Goal: Find contact information: Find contact information

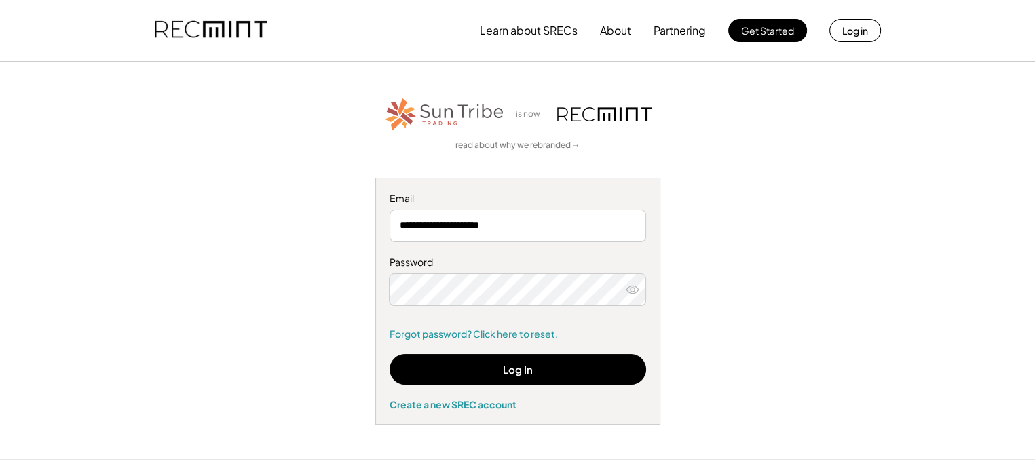
click at [833, 189] on div "**********" at bounding box center [518, 260] width 836 height 329
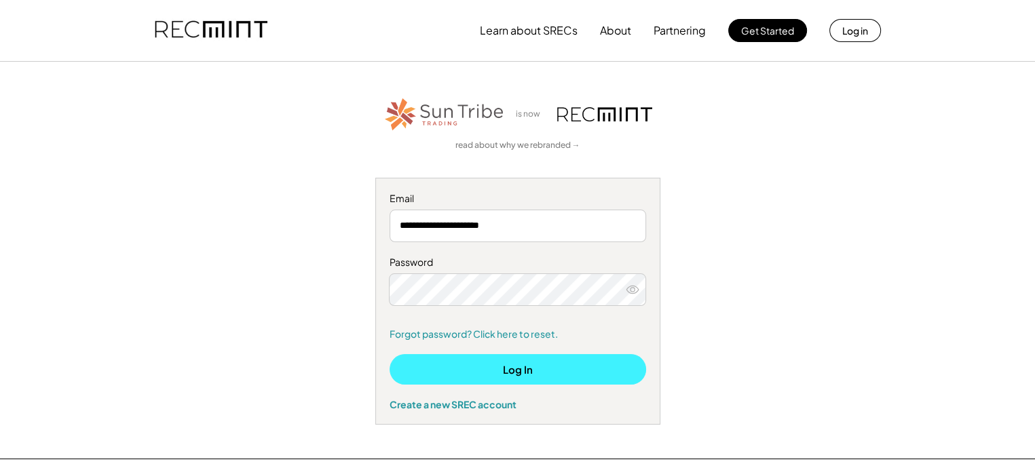
click at [440, 366] on button "Log In" at bounding box center [517, 369] width 256 height 31
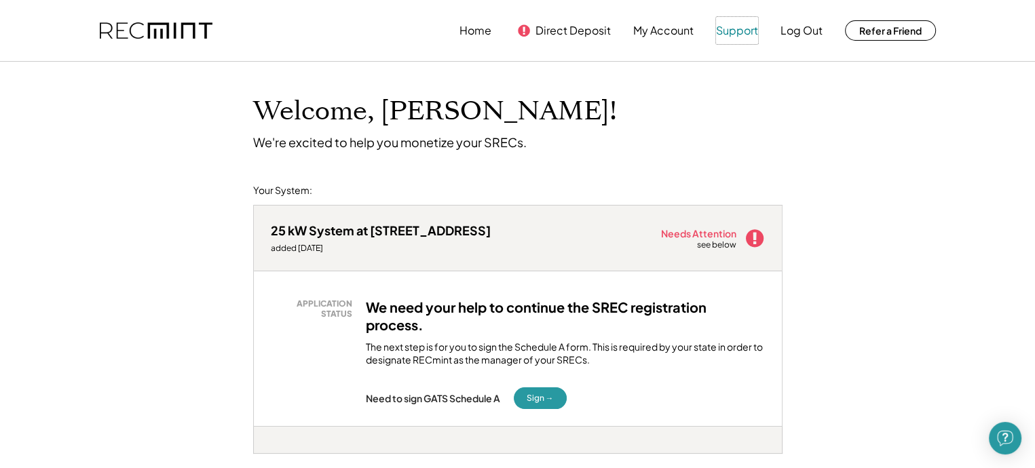
click at [742, 28] on button "Support" at bounding box center [737, 30] width 42 height 27
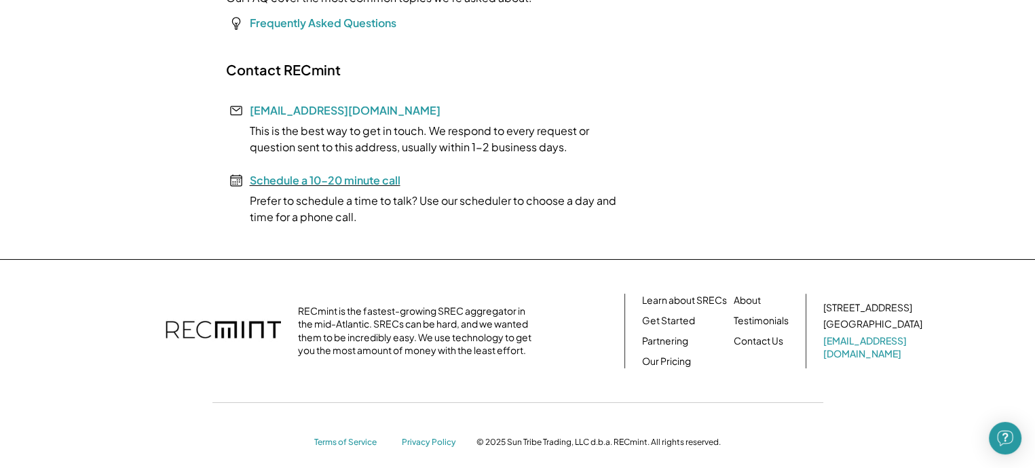
scroll to position [358, 0]
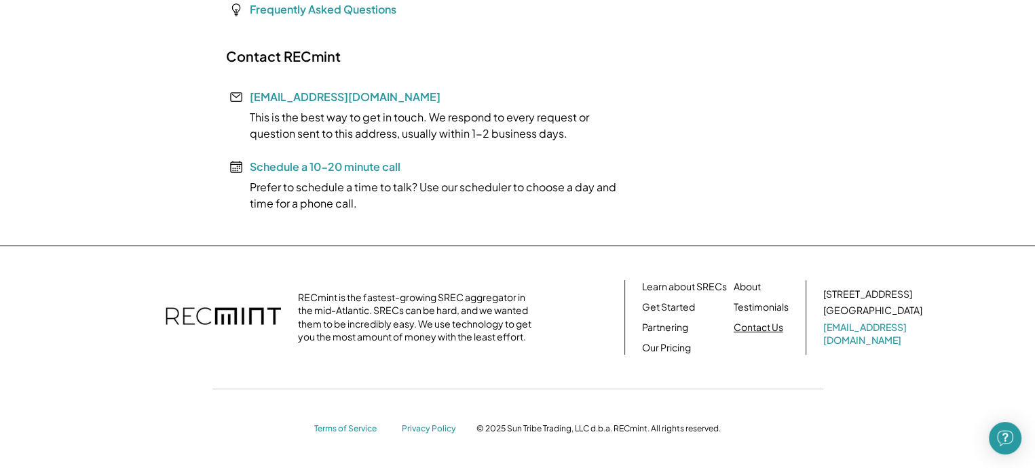
click at [740, 328] on link "Contact Us" at bounding box center [758, 328] width 50 height 14
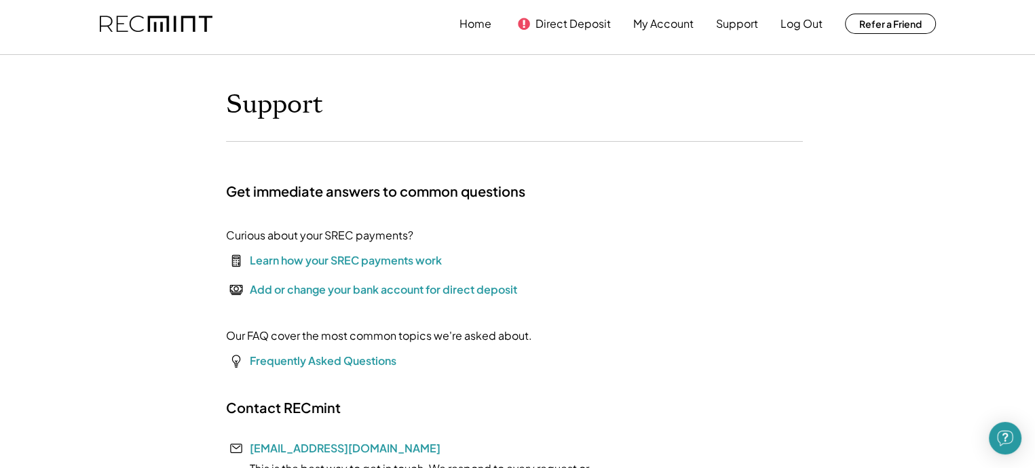
scroll to position [0, 0]
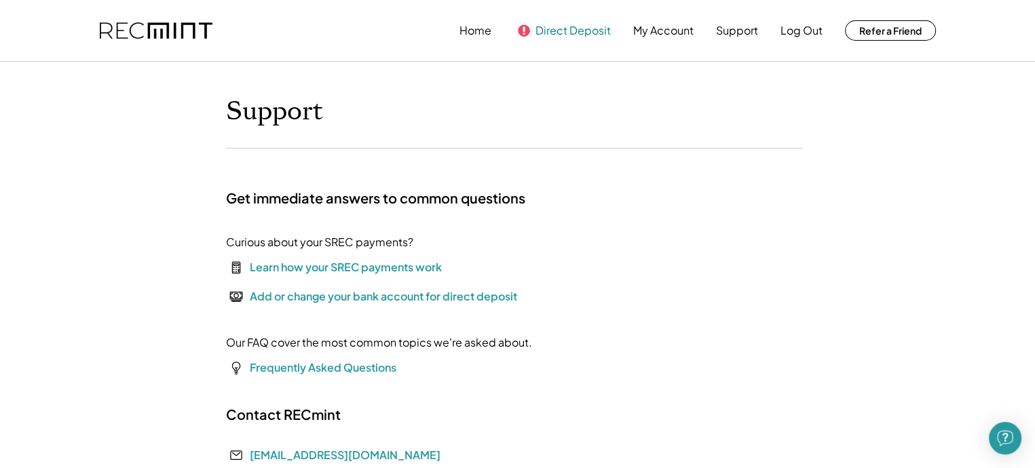
click at [555, 28] on button "Direct Deposit" at bounding box center [572, 30] width 75 height 27
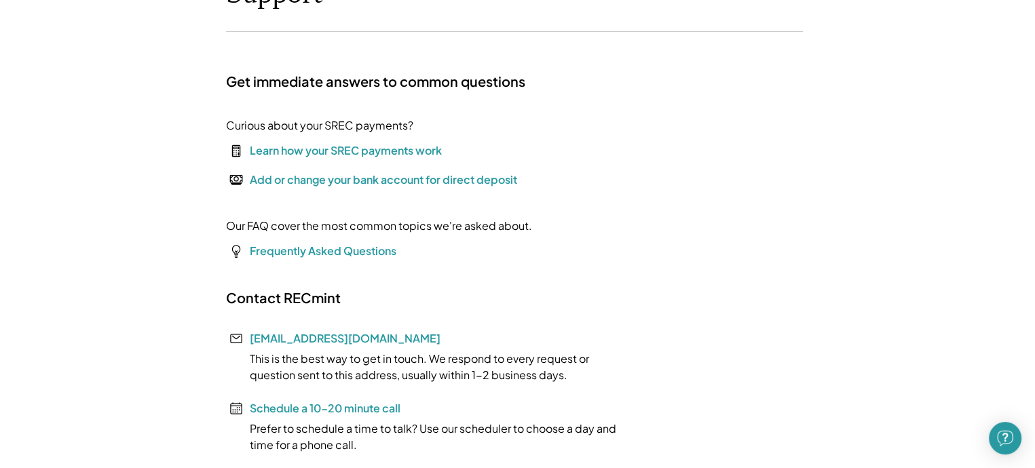
scroll to position [204, 0]
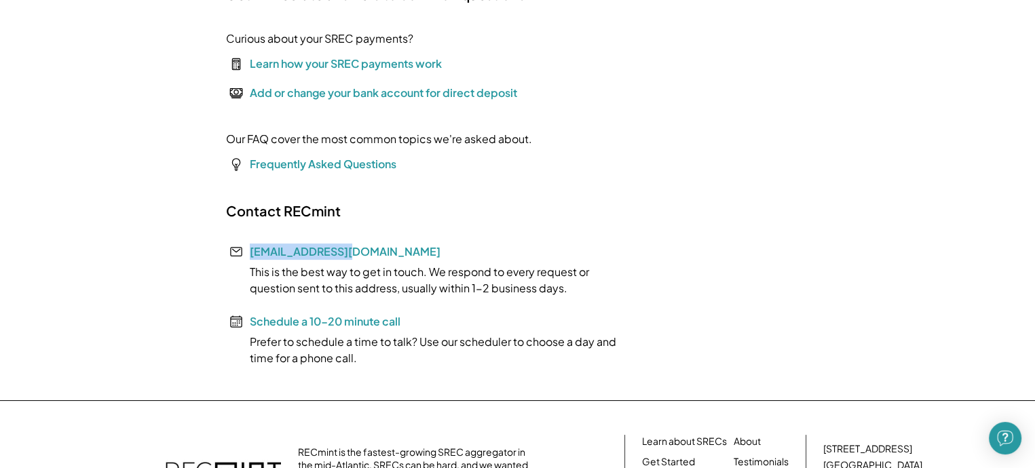
drag, startPoint x: 355, startPoint y: 247, endPoint x: 250, endPoint y: 261, distance: 106.8
click at [250, 261] on div "Contact RECmint [EMAIL_ADDRESS][DOMAIN_NAME] This is the best way to get in tou…" at bounding box center [429, 284] width 407 height 164
copy link "[EMAIL_ADDRESS][DOMAIN_NAME]"
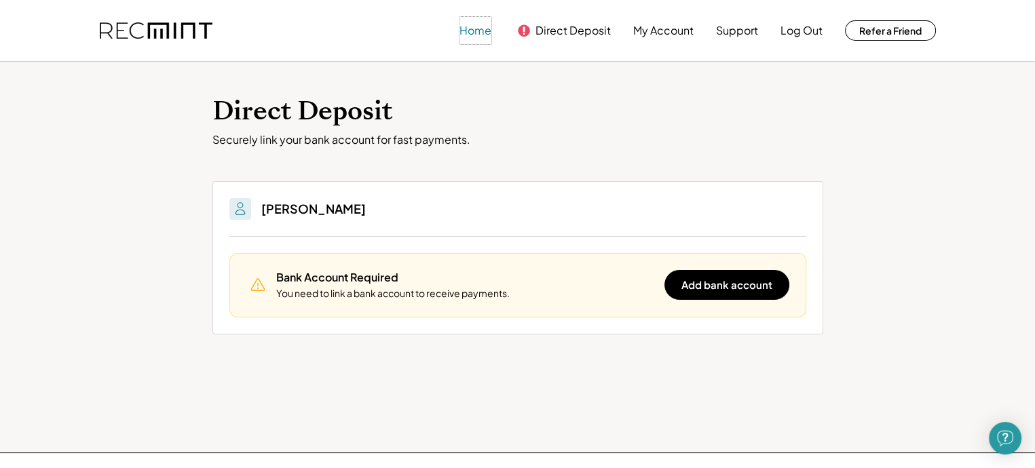
click at [482, 35] on button "Home" at bounding box center [475, 30] width 32 height 27
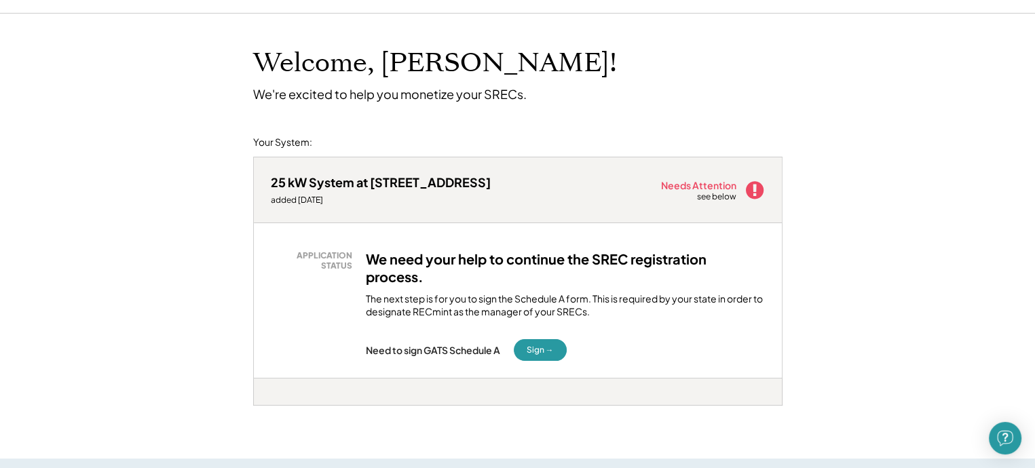
scroll to position [68, 0]
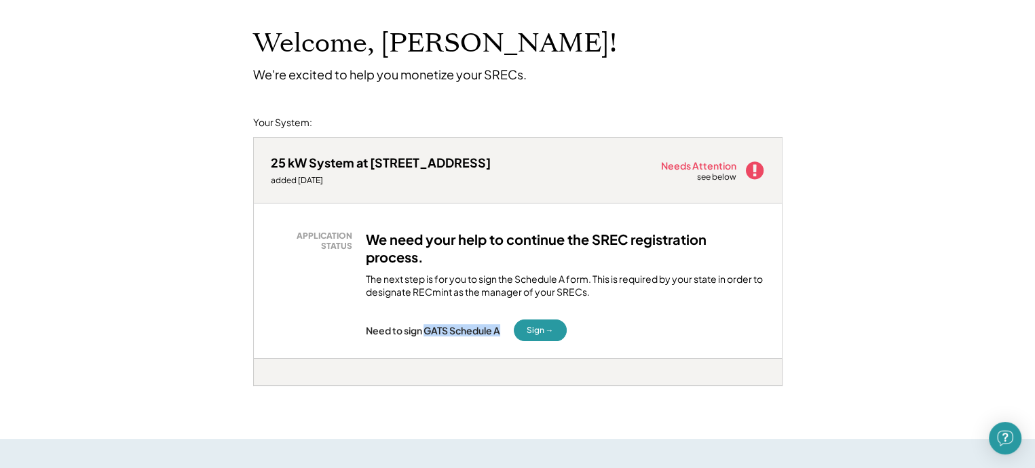
drag, startPoint x: 423, startPoint y: 332, endPoint x: 501, endPoint y: 324, distance: 78.5
click at [500, 324] on div "Need to sign GATS Schedule A" at bounding box center [433, 330] width 134 height 12
copy div "GATS Schedule A"
